Goal: Transaction & Acquisition: Purchase product/service

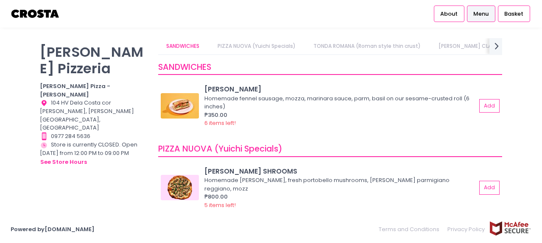
click at [271, 50] on link "PIZZA NUOVA (Yuichi Specials)" at bounding box center [256, 46] width 95 height 16
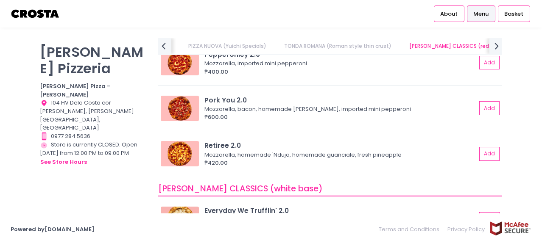
scroll to position [294, 0]
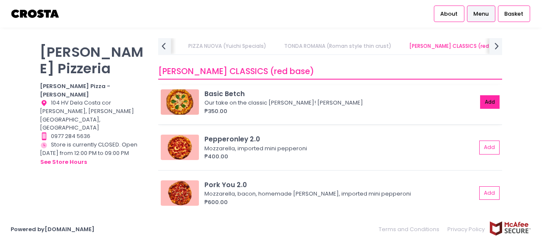
click at [480, 105] on button "Add" at bounding box center [490, 102] width 20 height 14
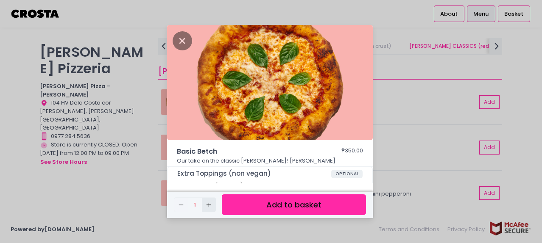
click at [209, 200] on button "Add Created with Sketch." at bounding box center [209, 205] width 14 height 14
click at [267, 200] on button "Add to basket" at bounding box center [294, 205] width 144 height 21
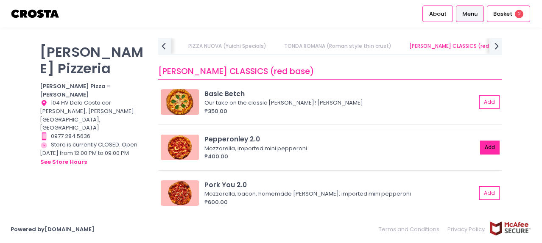
click at [486, 149] on button "Add" at bounding box center [490, 148] width 20 height 14
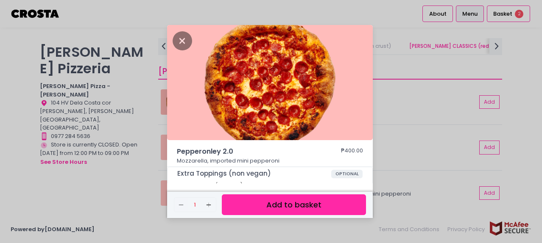
click at [299, 204] on button "Add to basket" at bounding box center [294, 205] width 144 height 21
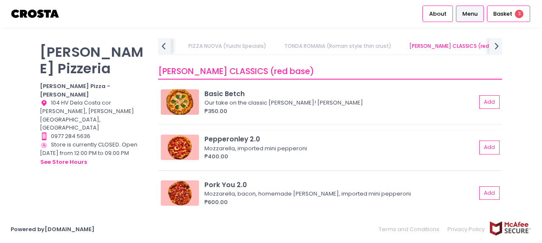
scroll to position [337, 0]
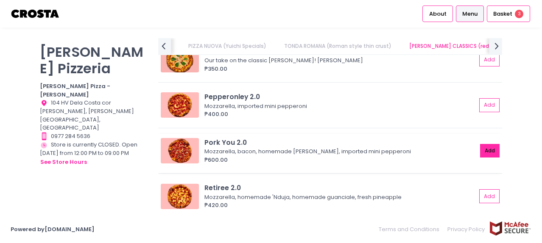
click at [484, 154] on button "Add" at bounding box center [490, 151] width 20 height 14
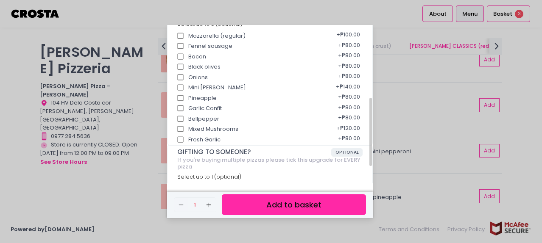
scroll to position [0, 0]
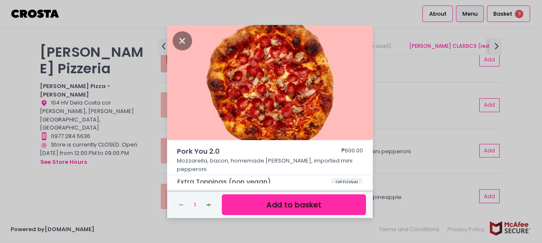
click at [302, 206] on button "Add to basket" at bounding box center [294, 205] width 144 height 21
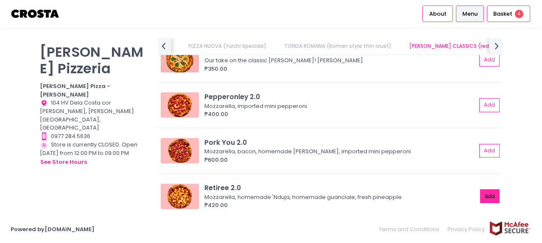
click at [484, 197] on button "Add" at bounding box center [490, 197] width 20 height 14
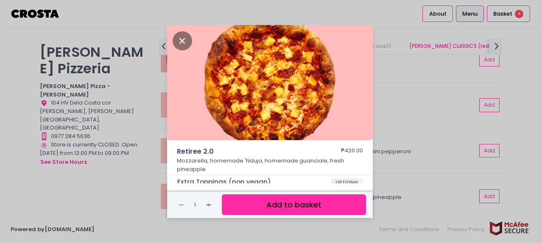
click at [320, 203] on button "Add to basket" at bounding box center [294, 205] width 144 height 21
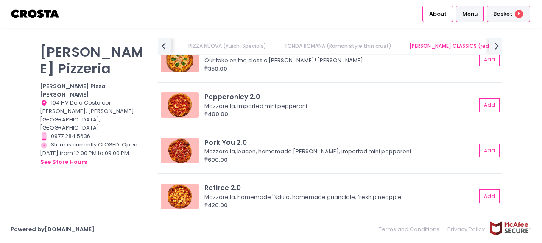
click at [523, 17] on div "Basket 5" at bounding box center [508, 14] width 43 height 17
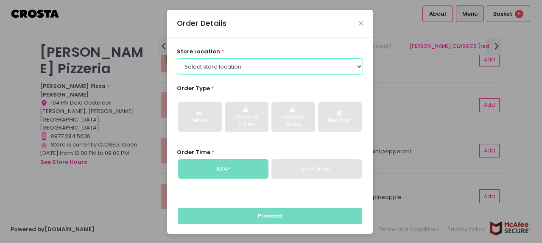
click at [299, 66] on select "Select store location [PERSON_NAME] Pizza - [PERSON_NAME] Pizza - [GEOGRAPHIC_D…" at bounding box center [270, 67] width 187 height 16
select select "65090bae48156caed44a5eb4"
click at [177, 59] on select "Select store location [PERSON_NAME] Pizza - [PERSON_NAME] Pizza - [GEOGRAPHIC_D…" at bounding box center [270, 67] width 187 height 16
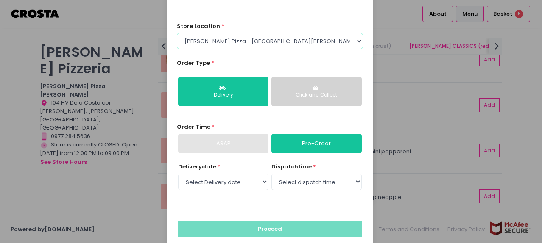
scroll to position [38, 0]
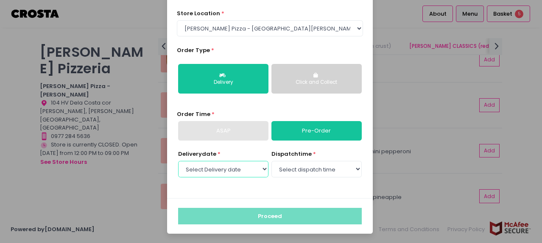
click at [232, 168] on select "Select Delivery date Thursday, Sep 4th Friday, Sep 5th Saturday, Sep 6th Sunday…" at bounding box center [223, 169] width 90 height 16
select select "[DATE]"
click at [178, 161] on select "Select Delivery date Thursday, Sep 4th Friday, Sep 5th Saturday, Sep 6th Sunday…" at bounding box center [223, 169] width 90 height 16
click at [302, 175] on select "Select dispatch time 12:00 PM - 12:30 PM 12:30 PM - 01:00 PM 01:00 PM - 01:30 P…" at bounding box center [316, 169] width 90 height 16
click at [221, 195] on div "store location * Select store location Crosta Pizza - Salcedo Crosta Pizza - Sa…" at bounding box center [270, 99] width 206 height 199
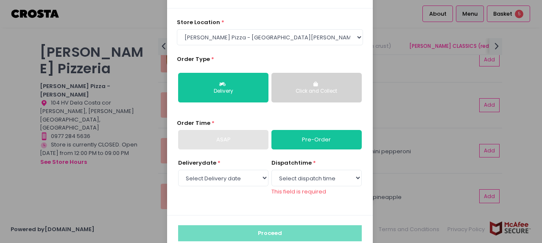
scroll to position [42, 0]
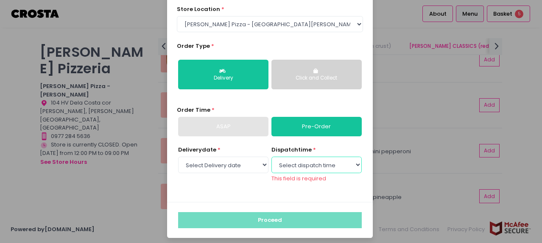
click at [307, 162] on select "Select dispatch time 12:00 PM - 12:30 PM 12:30 PM - 01:00 PM 01:00 PM - 01:30 P…" at bounding box center [316, 165] width 90 height 16
click at [271, 161] on select "Select dispatch time 12:00 PM - 12:30 PM 12:30 PM - 01:00 PM 01:00 PM - 01:30 P…" at bounding box center [316, 165] width 90 height 16
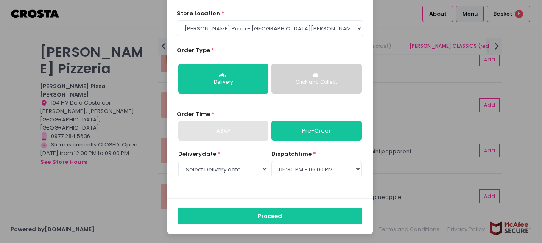
click at [264, 191] on div "store location * Select store location Crosta Pizza - Salcedo Crosta Pizza - Sa…" at bounding box center [270, 99] width 206 height 199
click at [318, 167] on select "Select dispatch time 12:00 PM - 12:30 PM 12:30 PM - 01:00 PM 01:00 PM - 01:30 P…" at bounding box center [316, 169] width 90 height 16
select select "17:00"
click at [271, 161] on select "Select dispatch time 12:00 PM - 12:30 PM 12:30 PM - 01:00 PM 01:00 PM - 01:30 P…" at bounding box center [316, 169] width 90 height 16
click at [299, 79] on div "Click and Collect" at bounding box center [316, 83] width 78 height 8
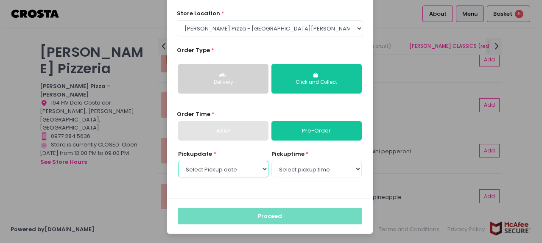
click at [232, 168] on select "Select Pickup date Thursday, Sep 4th Friday, Sep 5th Saturday, Sep 6th Sunday, …" at bounding box center [223, 169] width 90 height 16
click at [178, 161] on select "Select Pickup date Thursday, Sep 4th Friday, Sep 5th Saturday, Sep 6th Sunday, …" at bounding box center [223, 169] width 90 height 16
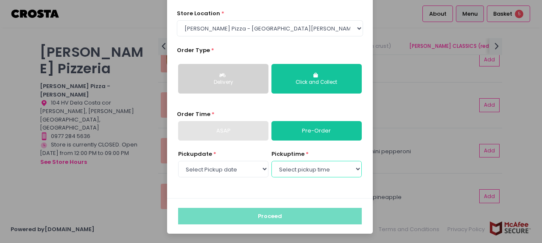
click at [302, 169] on select "Select pickup time 12:00 PM - 12:30 PM 12:30 PM - 01:00 PM 01:00 PM - 01:30 PM …" at bounding box center [316, 169] width 90 height 16
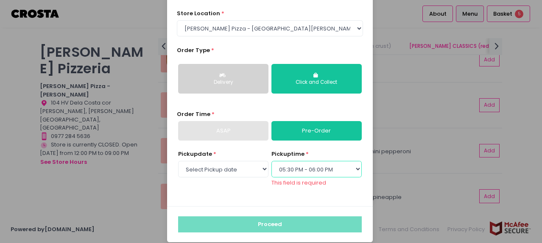
click at [271, 161] on select "Select pickup time 12:00 PM - 12:30 PM 12:30 PM - 01:00 PM 01:00 PM - 01:30 PM …" at bounding box center [316, 169] width 90 height 16
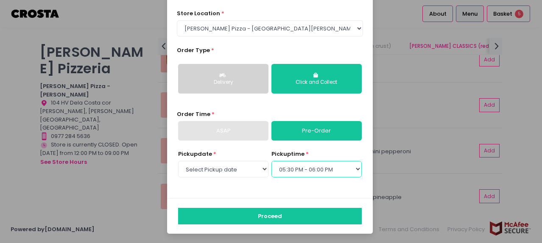
click at [322, 171] on select "Select pickup time 12:00 PM - 12:30 PM 12:30 PM - 01:00 PM 01:00 PM - 01:30 PM …" at bounding box center [316, 169] width 90 height 16
select select "17:00"
click at [271, 161] on select "Select pickup time 12:00 PM - 12:30 PM 12:30 PM - 01:00 PM 01:00 PM - 01:30 PM …" at bounding box center [316, 169] width 90 height 16
click at [261, 185] on div "Pickup date * Select Pickup date Thursday, Sep 4th Friday, Sep 5th Saturday, Se…" at bounding box center [270, 169] width 187 height 38
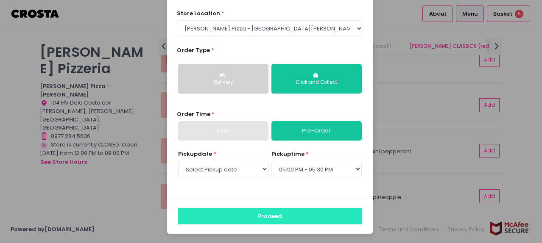
click at [272, 210] on button "Proceed" at bounding box center [270, 216] width 184 height 16
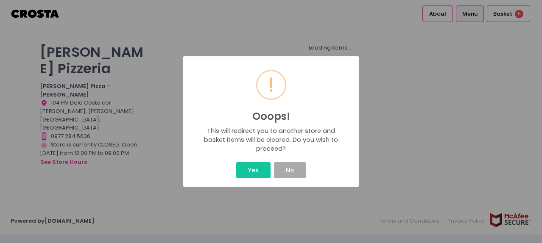
click at [279, 141] on div "This will redirect you to another store and basket items will be cleared. Do yo…" at bounding box center [271, 140] width 143 height 27
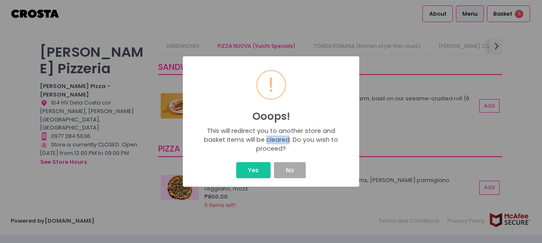
click at [279, 141] on div "This will redirect you to another store and basket items will be cleared. Do yo…" at bounding box center [271, 140] width 143 height 27
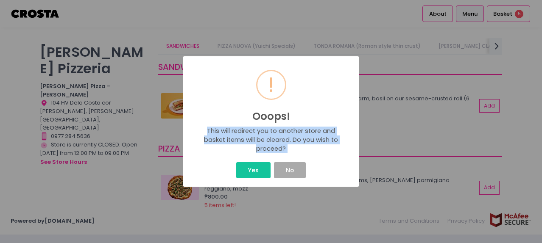
click at [279, 141] on div "This will redirect you to another store and basket items will be cleared. Do yo…" at bounding box center [271, 140] width 143 height 27
click at [315, 141] on div "This will redirect you to another store and basket items will be cleared. Do yo…" at bounding box center [271, 140] width 143 height 27
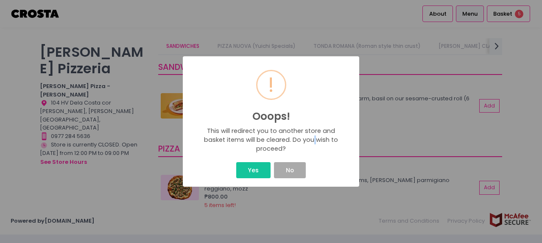
click at [315, 141] on div "This will redirect you to another store and basket items will be cleared. Do yo…" at bounding box center [271, 140] width 143 height 27
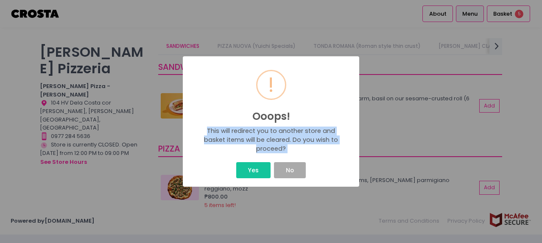
click at [315, 141] on div "This will redirect you to another store and basket items will be cleared. Do yo…" at bounding box center [271, 140] width 143 height 27
click at [249, 171] on button "Yes" at bounding box center [253, 170] width 34 height 16
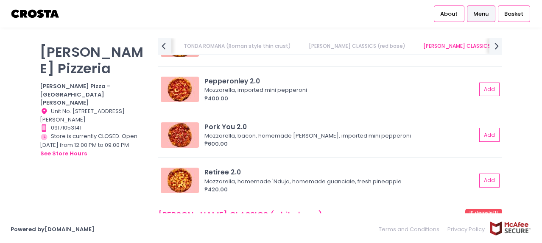
scroll to position [509, 0]
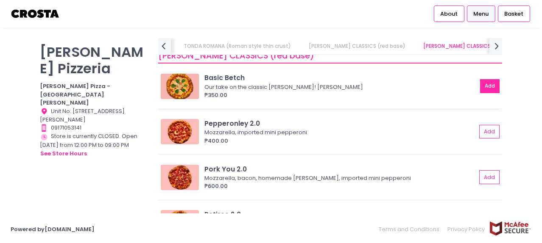
click at [482, 87] on button "Add" at bounding box center [490, 86] width 20 height 14
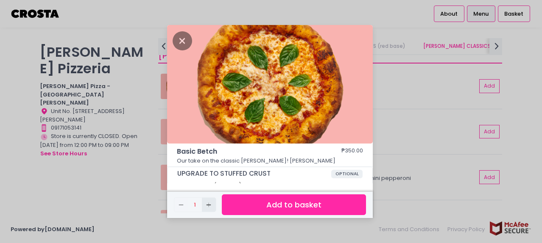
click at [209, 204] on icon "Add Created with Sketch." at bounding box center [208, 205] width 7 height 7
click at [291, 204] on button "Add to basket" at bounding box center [294, 205] width 144 height 21
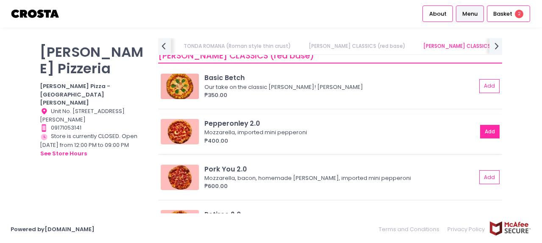
click at [484, 131] on button "Add" at bounding box center [490, 132] width 20 height 14
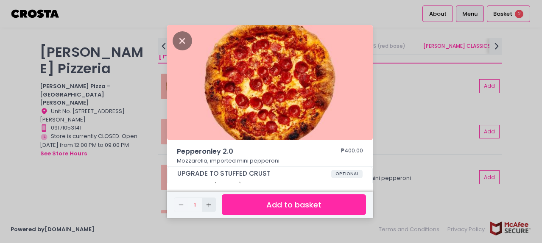
click at [209, 205] on rect "button" at bounding box center [209, 205] width 0 height 5
click at [182, 207] on icon "Remove Created with Sketch." at bounding box center [181, 205] width 7 height 7
click at [267, 204] on button "Add to basket" at bounding box center [294, 205] width 144 height 21
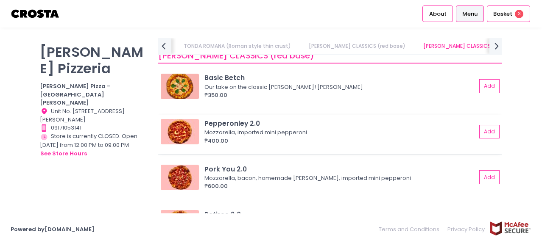
scroll to position [551, 0]
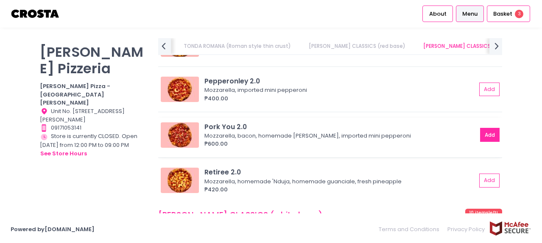
click at [484, 133] on button "Add" at bounding box center [490, 135] width 20 height 14
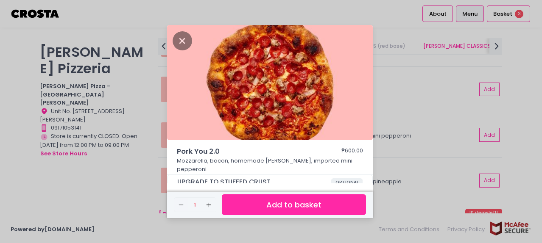
click at [297, 207] on button "Add to basket" at bounding box center [294, 205] width 144 height 21
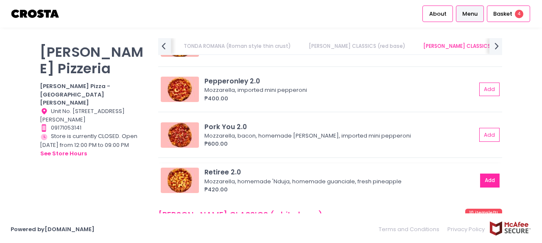
click at [484, 184] on button "Add" at bounding box center [490, 181] width 20 height 14
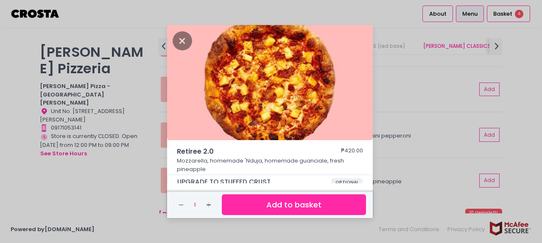
click at [292, 205] on button "Add to basket" at bounding box center [294, 205] width 144 height 21
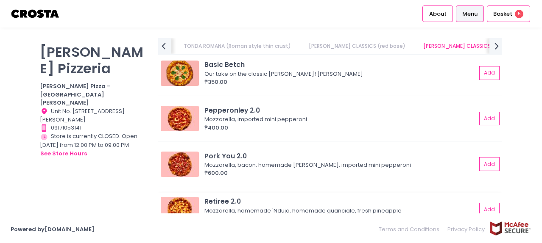
scroll to position [509, 0]
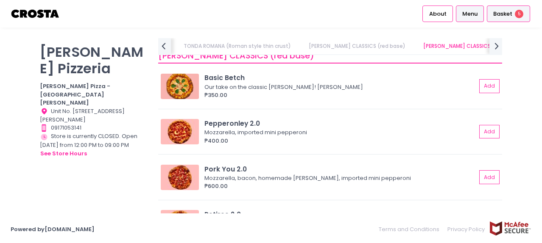
click at [511, 17] on span "Basket" at bounding box center [502, 14] width 19 height 8
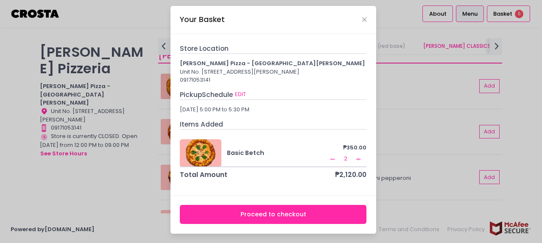
scroll to position [0, 0]
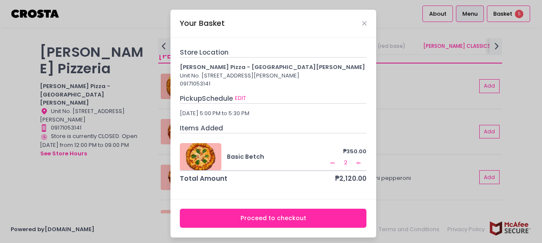
drag, startPoint x: 199, startPoint y: 157, endPoint x: 216, endPoint y: 83, distance: 76.2
click at [216, 83] on div "Store Location [PERSON_NAME] Pizza - [GEOGRAPHIC_DATA][PERSON_NAME] No. OS2-002…" at bounding box center [273, 116] width 187 height 137
click at [298, 88] on div "09171053141" at bounding box center [273, 84] width 187 height 8
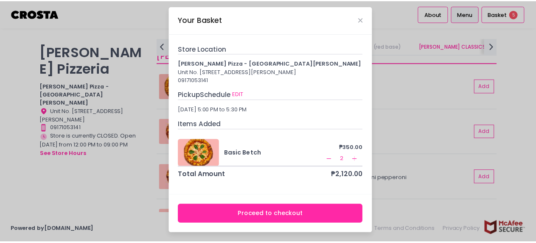
scroll to position [11, 0]
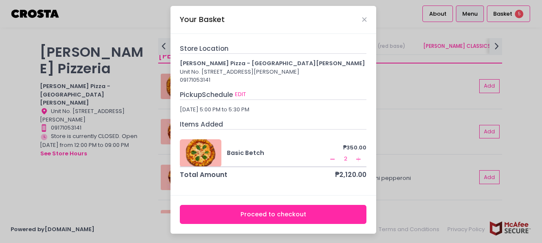
click at [273, 215] on button "Proceed to checkout" at bounding box center [273, 214] width 187 height 19
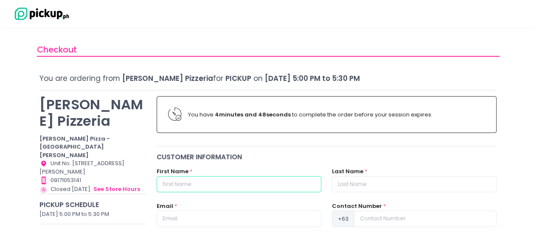
click at [193, 183] on input "text" at bounding box center [239, 184] width 165 height 16
type input "Dom"
type input "Mangampat"
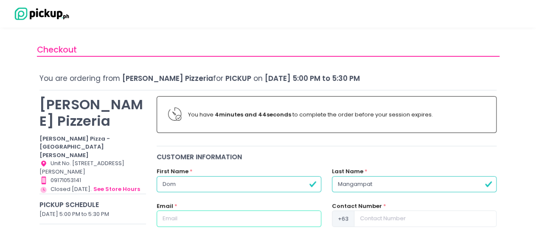
click at [193, 218] on input "text" at bounding box center [239, 219] width 165 height 16
type input "[EMAIL_ADDRESS][DOMAIN_NAME]"
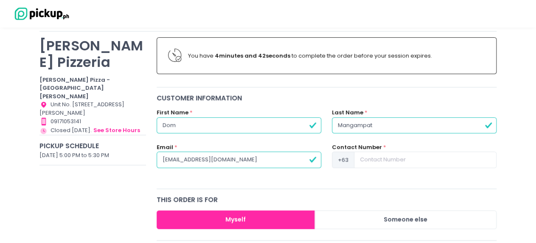
scroll to position [127, 0]
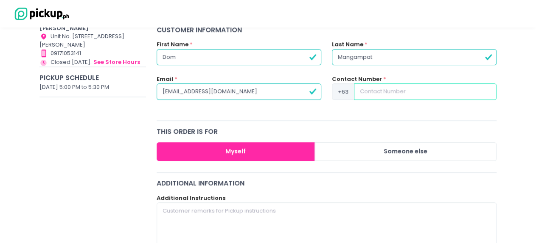
click at [421, 92] on input at bounding box center [425, 92] width 143 height 16
type input "9173245811"
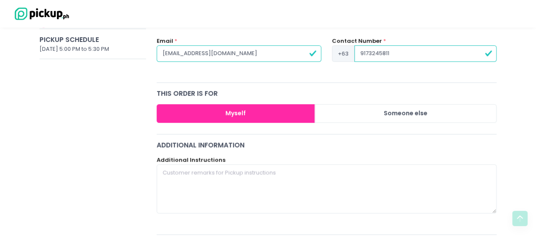
scroll to position [212, 0]
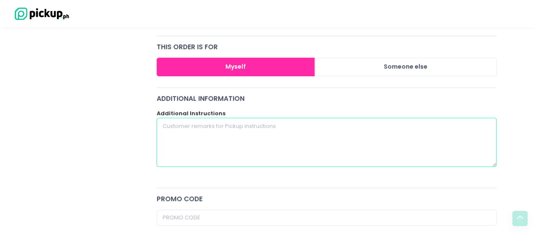
click at [254, 150] on textarea at bounding box center [327, 142] width 340 height 49
click at [213, 120] on textarea "I will book grab express for pick up" at bounding box center [327, 142] width 340 height 49
click at [264, 125] on textarea "I will book grab for pick up" at bounding box center [327, 142] width 340 height 49
type textarea "I will book grab for pick up. Thank you"
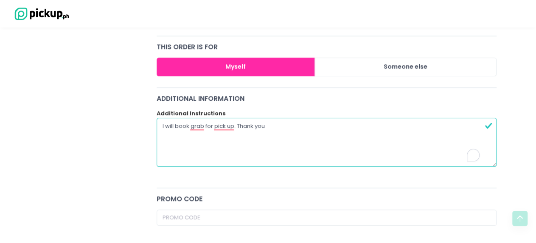
click at [103, 142] on div "[PERSON_NAME] Pizzeria [PERSON_NAME] Pizza - [GEOGRAPHIC_DATA][PERSON_NAME] Loc…" at bounding box center [92, 236] width 117 height 714
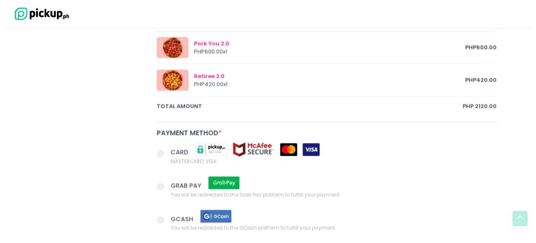
scroll to position [594, 0]
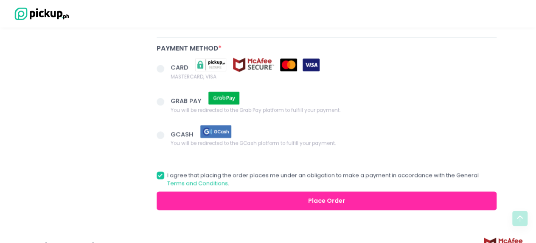
click at [165, 64] on span at bounding box center [164, 69] width 14 height 12
click at [167, 64] on input "CARD MASTERCARD, VISA" at bounding box center [170, 67] width 6 height 6
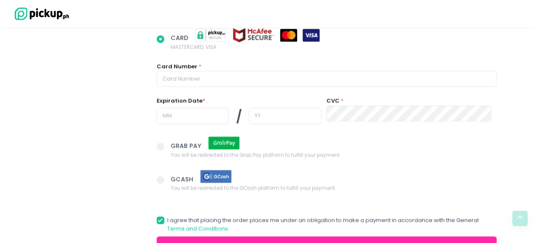
scroll to position [636, 0]
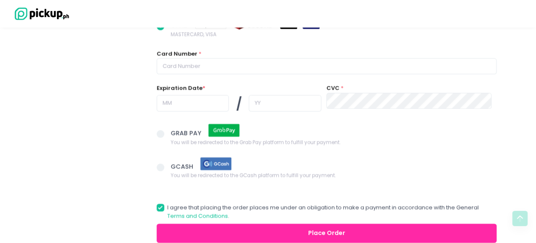
drag, startPoint x: 244, startPoint y: 56, endPoint x: 245, endPoint y: 64, distance: 8.2
click at [244, 58] on div "Card Number *" at bounding box center [327, 62] width 340 height 25
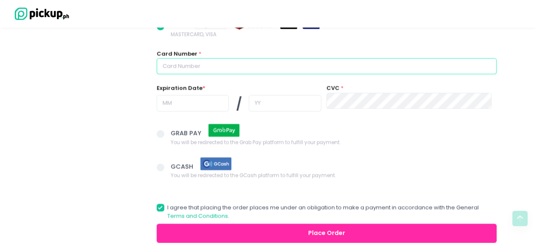
click at [245, 64] on input "text" at bounding box center [327, 66] width 340 height 16
radio input "true"
type input "4"
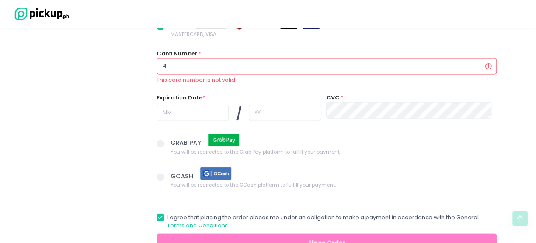
radio input "true"
type input "40"
radio input "true"
type input "405"
radio input "true"
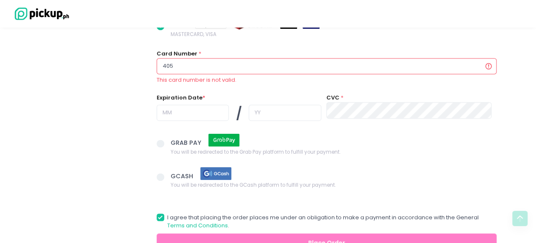
type input "4055"
radio input "true"
type input "40559"
radio input "true"
type input "4055992"
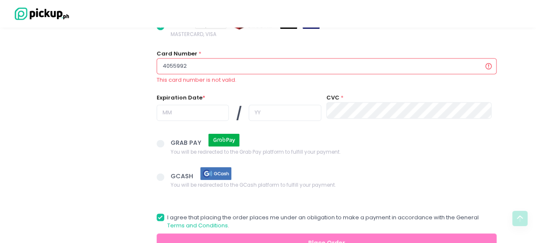
radio input "true"
type input "40559920"
radio input "true"
type input "405599209"
radio input "true"
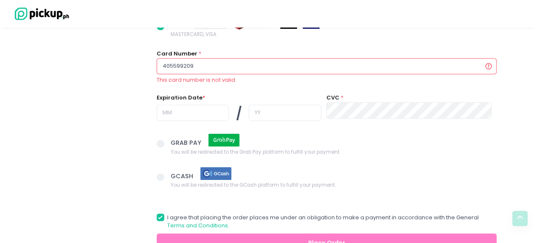
type input "4055992096"
radio input "true"
type input "40559920965"
radio input "true"
type input "405599209657"
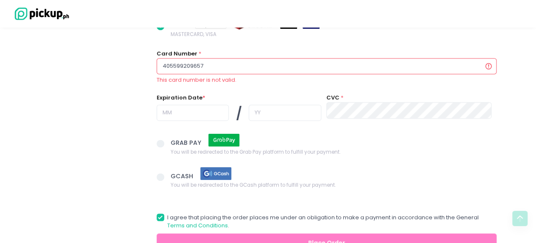
radio input "true"
type input "4055992096572"
radio input "true"
type input "40559920965726"
radio input "true"
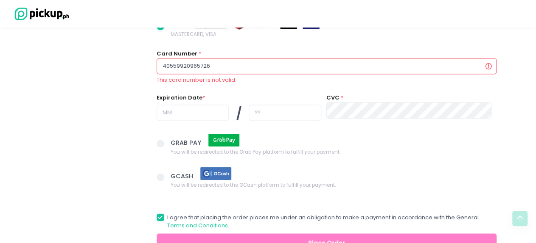
type input "405599209657266"
radio input "true"
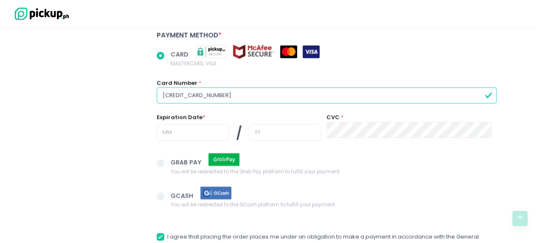
type input "[CREDIT_CARD_NUMBER]"
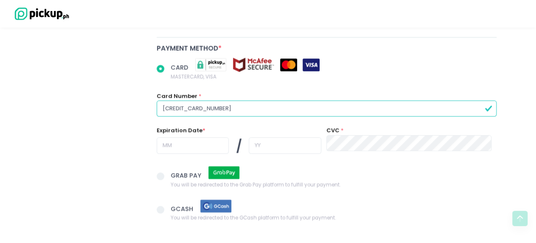
click at [180, 143] on input "text" at bounding box center [193, 145] width 73 height 16
radio input "true"
type input "0"
radio input "true"
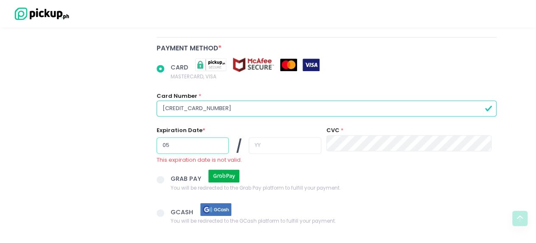
type input "05"
click at [282, 144] on input "text" at bounding box center [285, 145] width 73 height 16
radio input "true"
type input "3"
radio input "true"
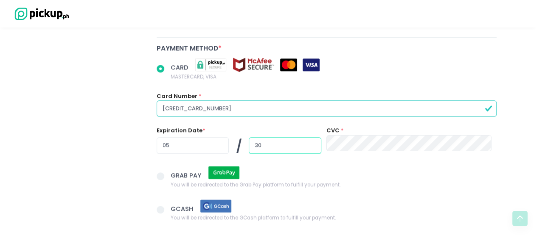
type input "30"
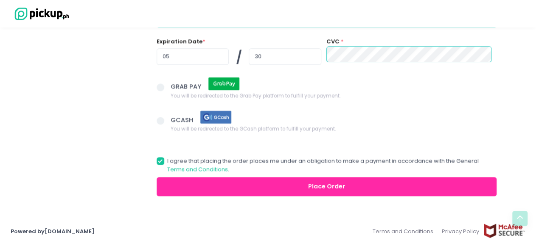
scroll to position [683, 0]
click at [333, 184] on button "Place Order" at bounding box center [327, 186] width 340 height 19
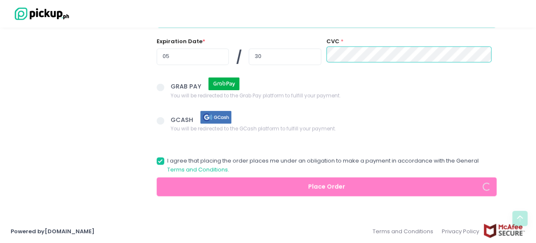
radio input "true"
select select "[DATE]"
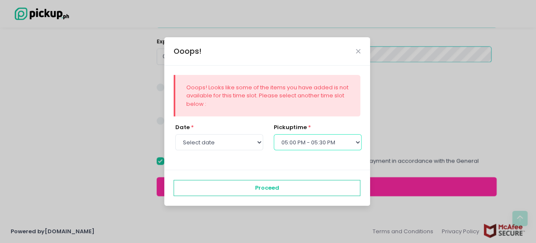
click at [311, 148] on select "Select pickup time 12:00 PM - 12:30 PM 12:30 PM - 01:00 PM 01:00 PM - 01:30 PM …" at bounding box center [318, 142] width 88 height 16
select select "16:30"
click at [274, 134] on select "Select pickup time 12:00 PM - 12:30 PM 12:30 PM - 01:00 PM 01:00 PM - 01:30 PM …" at bounding box center [318, 142] width 88 height 16
click at [302, 166] on div "Ooops! Looks like some of the items you have added is not available for this ti…" at bounding box center [267, 118] width 206 height 104
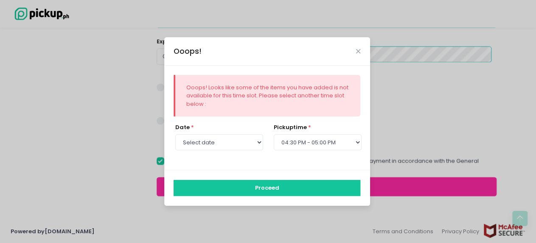
click at [291, 185] on button "Proceed" at bounding box center [266, 188] width 187 height 16
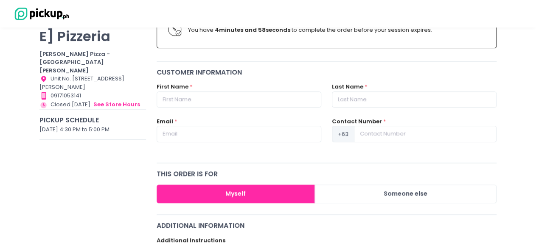
scroll to position [0, 0]
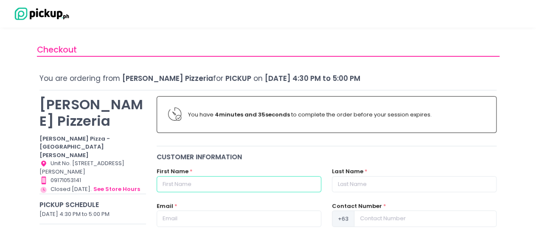
click at [261, 187] on input "text" at bounding box center [239, 184] width 165 height 16
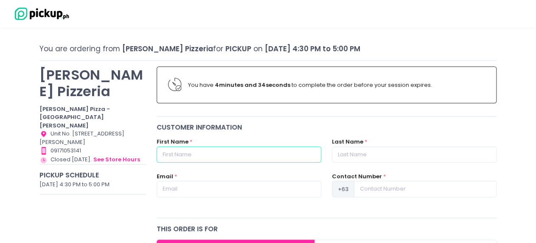
scroll to position [42, 0]
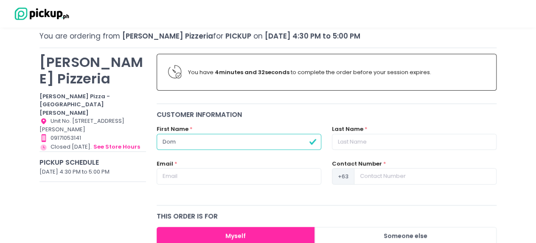
type input "Dom"
type input "Mangampat"
drag, startPoint x: 261, startPoint y: 163, endPoint x: 260, endPoint y: 168, distance: 5.2
click at [260, 168] on div "Email *" at bounding box center [239, 172] width 165 height 25
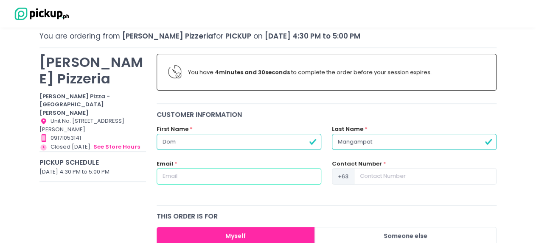
click at [260, 169] on input "text" at bounding box center [239, 176] width 165 height 16
type input "[EMAIL_ADDRESS][DOMAIN_NAME]"
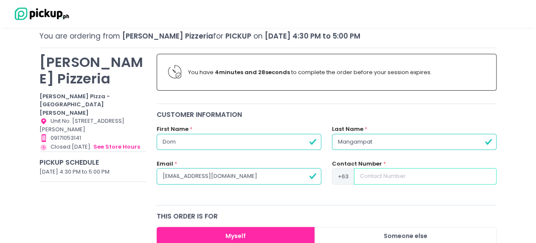
click at [408, 175] on input at bounding box center [425, 176] width 143 height 16
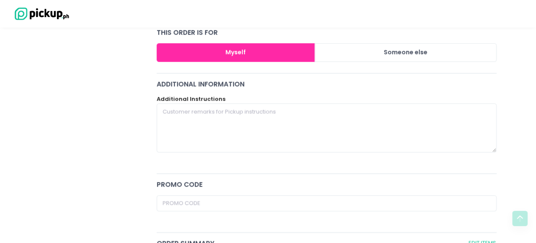
scroll to position [255, 0]
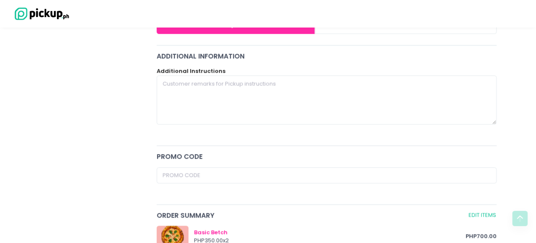
type input "9173245811"
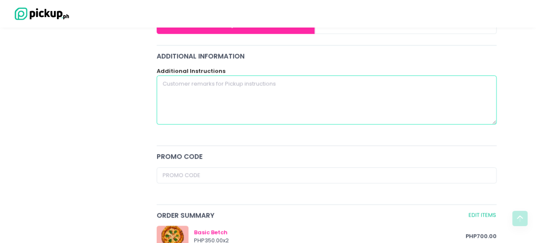
click at [260, 115] on textarea at bounding box center [327, 100] width 340 height 49
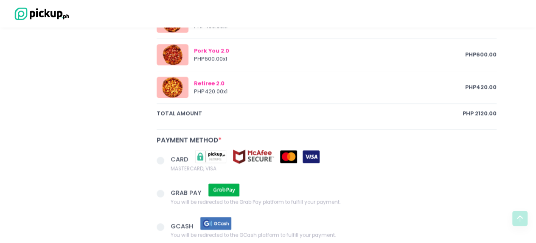
scroll to position [551, 0]
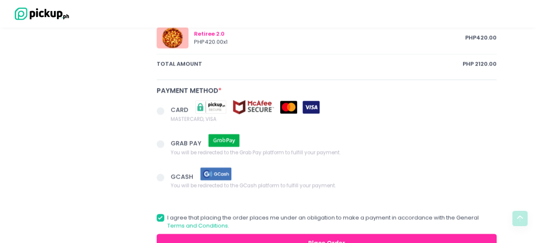
type textarea "I will book grab for pick up"
click at [160, 109] on span at bounding box center [161, 111] width 8 height 8
click at [167, 109] on input "CARD MASTERCARD, VISA" at bounding box center [170, 110] width 6 height 6
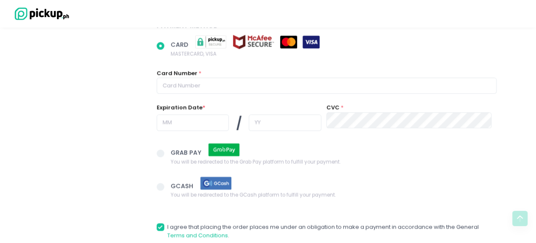
scroll to position [636, 0]
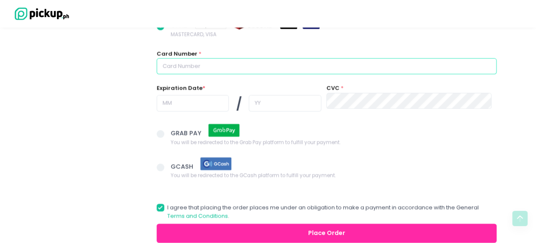
click at [215, 70] on input "text" at bounding box center [327, 66] width 340 height 16
radio input "true"
type input "4"
radio input "true"
type input "40"
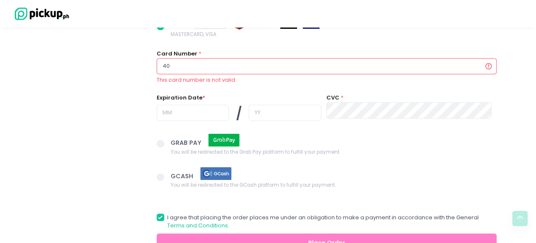
radio input "true"
type input "405"
radio input "true"
type input "4055"
radio input "true"
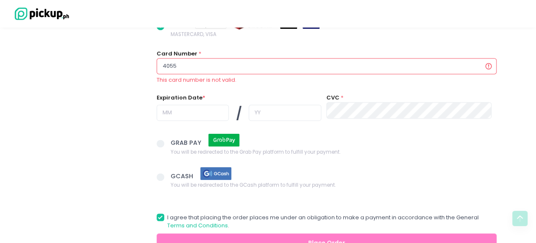
type input "40559"
radio input "true"
type input "405599"
radio input "true"
type input "4055992"
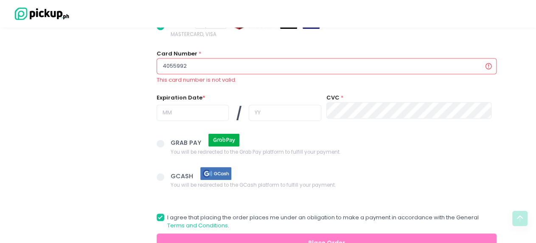
radio input "true"
type input "40559920"
radio input "true"
type input "405599209"
radio input "true"
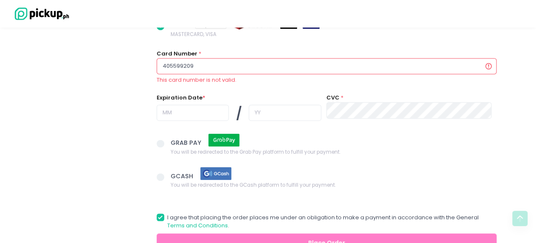
type input "4055992096"
radio input "true"
type input "40559920965"
radio input "true"
type input "405599209657"
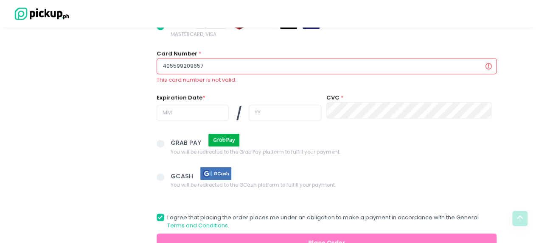
radio input "true"
type input "4055992096572"
radio input "true"
type input "40559920965726"
radio input "true"
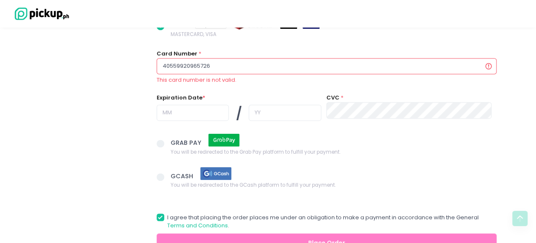
type input "405599209657266"
radio input "true"
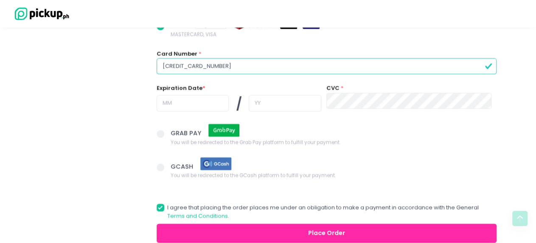
type input "[CREDIT_CARD_NUMBER]"
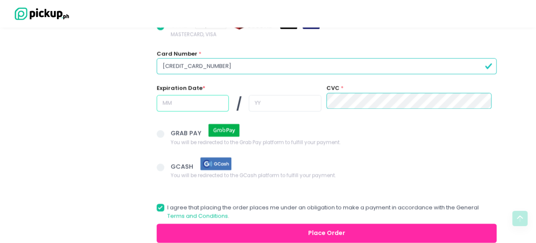
click at [165, 101] on input "text" at bounding box center [193, 103] width 73 height 16
radio input "true"
type input "0"
radio input "true"
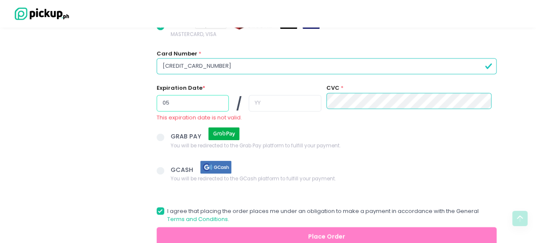
type input "05"
click at [275, 101] on input "text" at bounding box center [285, 103] width 73 height 16
radio input "true"
type input "3"
radio input "true"
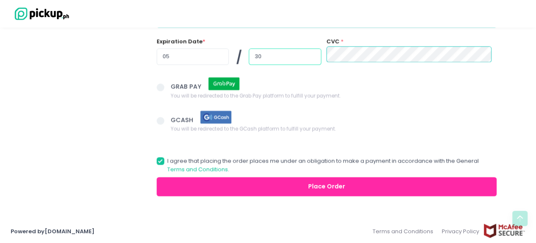
scroll to position [683, 0]
type input "30"
click at [359, 186] on button "Place Order" at bounding box center [327, 186] width 340 height 19
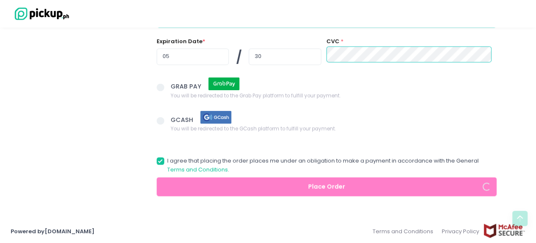
radio input "true"
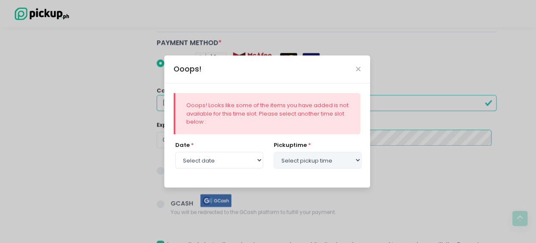
scroll to position [556, 0]
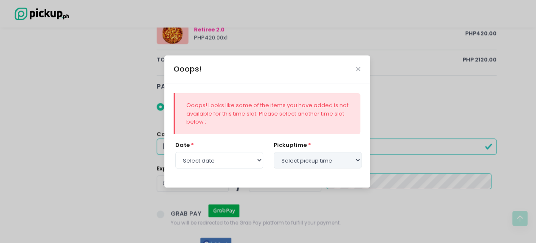
select select "[DATE]"
select select "16:30"
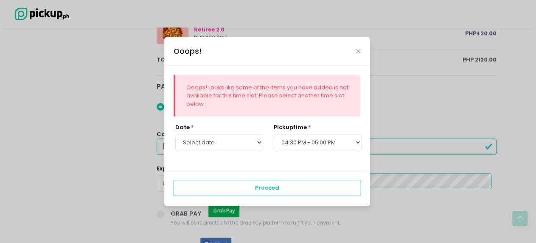
click at [83, 43] on div "Ooops! Ooops! Looks like some of the items you have added is not available for …" at bounding box center [268, 121] width 536 height 243
radio input "true"
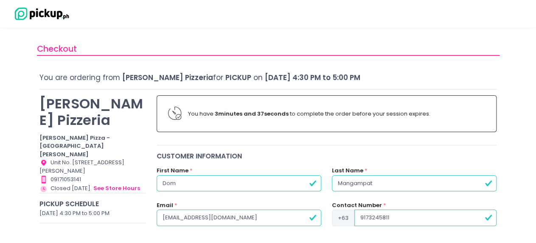
scroll to position [0, 0]
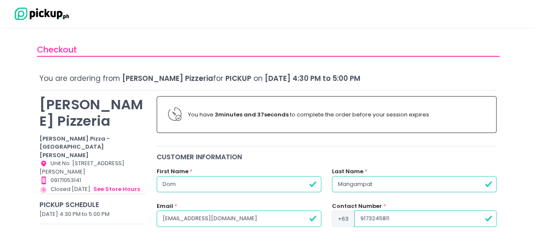
click at [31, 7] on img at bounding box center [40, 13] width 59 height 15
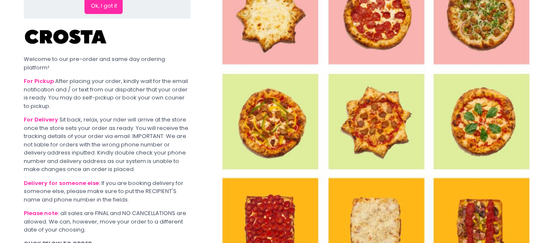
scroll to position [85, 0]
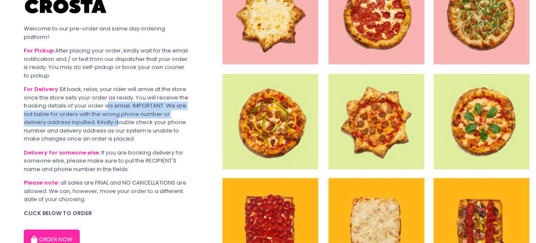
drag, startPoint x: 108, startPoint y: 99, endPoint x: 117, endPoint y: 115, distance: 18.8
click at [117, 115] on div "For Delivery Sit back, relax, your rider will arrive at the store once the stor…" at bounding box center [107, 114] width 167 height 58
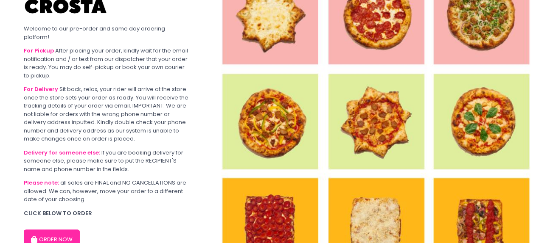
drag, startPoint x: 126, startPoint y: 150, endPoint x: 129, endPoint y: 155, distance: 5.1
click at [129, 155] on div "Delivery for someone else: If you are booking delivery for someone else, please…" at bounding box center [107, 161] width 167 height 25
click at [132, 158] on div "Delivery for someone else: If you are booking delivery for someone else, please…" at bounding box center [107, 161] width 167 height 25
drag, startPoint x: 154, startPoint y: 161, endPoint x: 90, endPoint y: 161, distance: 64.5
click at [91, 161] on div "Delivery for someone else: If you are booking delivery for someone else, please…" at bounding box center [107, 161] width 167 height 25
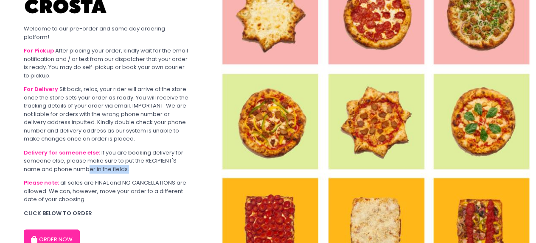
click at [90, 161] on div "Delivery for someone else: If you are booking delivery for someone else, please…" at bounding box center [107, 161] width 167 height 25
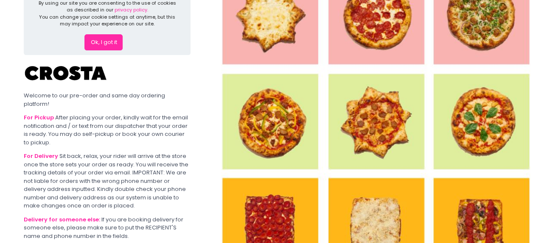
scroll to position [0, 0]
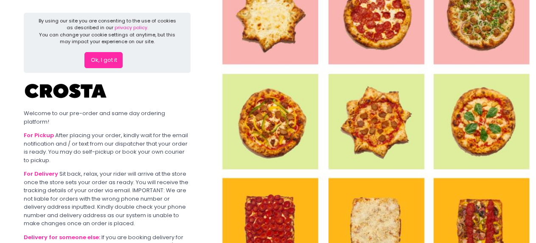
click at [111, 60] on button "Ok, I got it" at bounding box center [103, 60] width 38 height 16
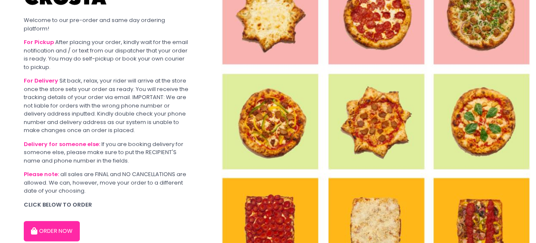
scroll to position [60, 0]
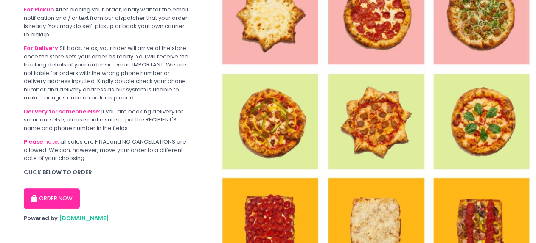
click at [53, 189] on button "ORDER NOW" at bounding box center [52, 199] width 56 height 20
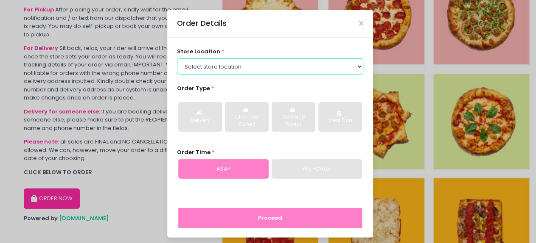
click at [272, 69] on select "Select store location [PERSON_NAME] Pizza - [PERSON_NAME] Pizza - [GEOGRAPHIC_D…" at bounding box center [270, 67] width 187 height 16
click at [177, 59] on select "Select store location [PERSON_NAME] Pizza - [PERSON_NAME] Pizza - [GEOGRAPHIC_D…" at bounding box center [270, 67] width 187 height 16
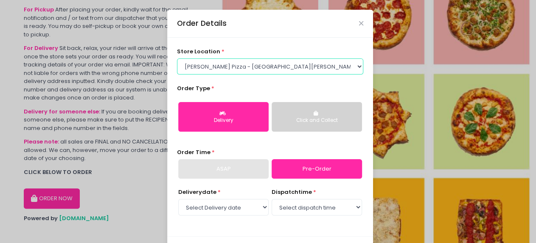
click at [266, 64] on select "Select store location [PERSON_NAME] Pizza - [PERSON_NAME] Pizza - [GEOGRAPHIC_D…" at bounding box center [270, 67] width 187 height 16
click at [177, 59] on select "Select store location [PERSON_NAME] Pizza - [PERSON_NAME] Pizza - [GEOGRAPHIC_D…" at bounding box center [270, 67] width 187 height 16
click at [266, 66] on select "Select store location [PERSON_NAME] Pizza - [PERSON_NAME] Pizza - [GEOGRAPHIC_D…" at bounding box center [270, 67] width 187 height 16
select select "65090bae48156caed44a5eb4"
click at [177, 59] on select "Select store location [PERSON_NAME] Pizza - [PERSON_NAME] Pizza - [GEOGRAPHIC_D…" at bounding box center [270, 67] width 187 height 16
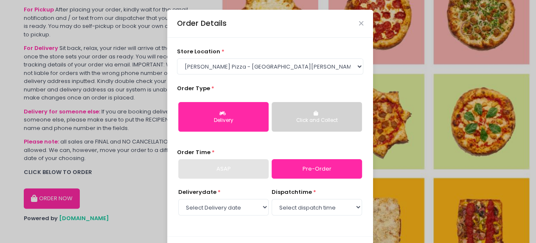
click at [290, 84] on div "store location * Select store location [PERSON_NAME] Pizza - [PERSON_NAME] Pizz…" at bounding box center [270, 137] width 206 height 199
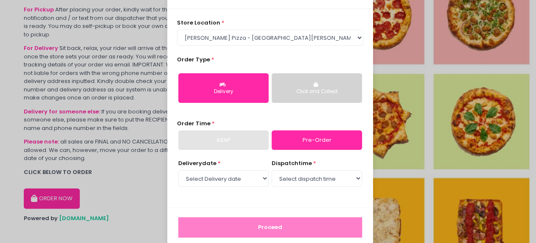
scroll to position [42, 0]
